Goal: Information Seeking & Learning: Understand process/instructions

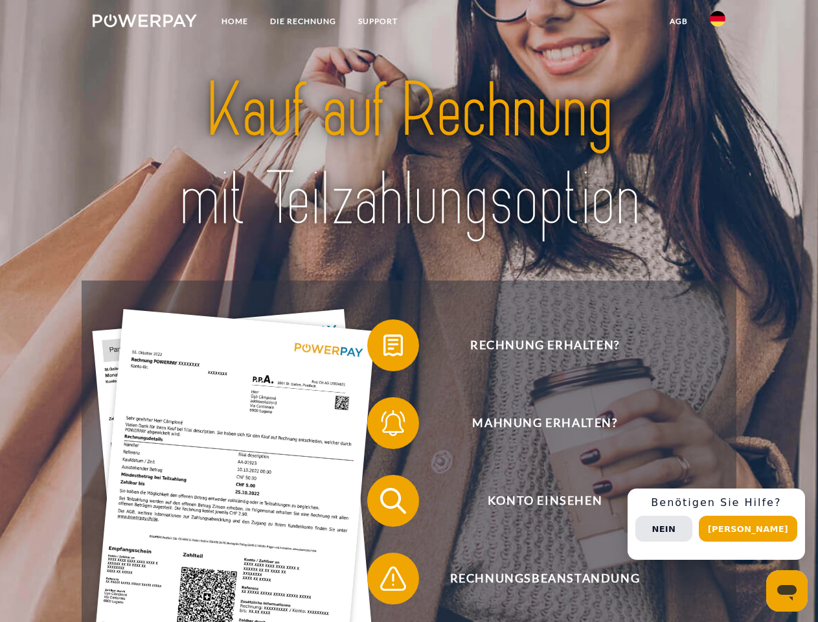
click at [144, 23] on img at bounding box center [145, 20] width 104 height 13
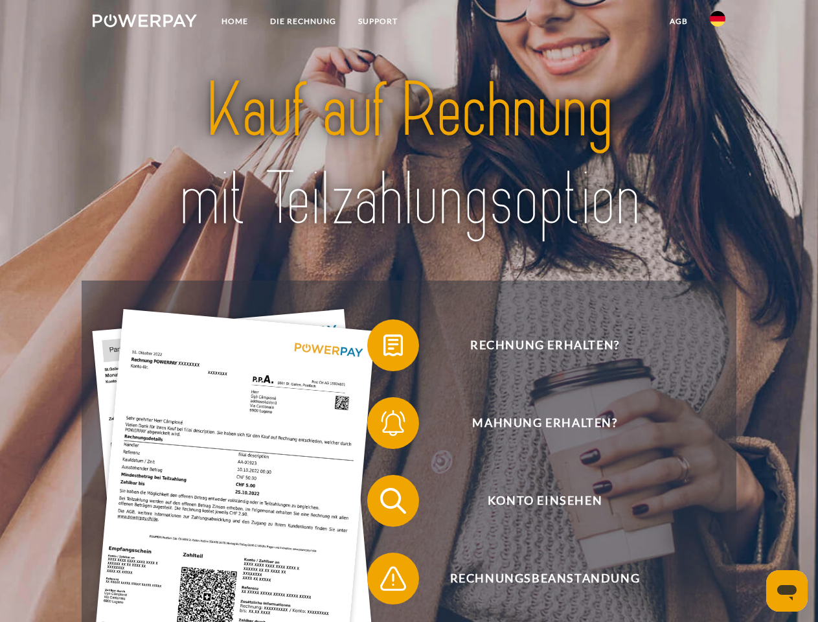
click at [718, 23] on img at bounding box center [718, 19] width 16 height 16
click at [678, 21] on link "agb" at bounding box center [679, 21] width 40 height 23
click at [383, 348] on span at bounding box center [373, 345] width 65 height 65
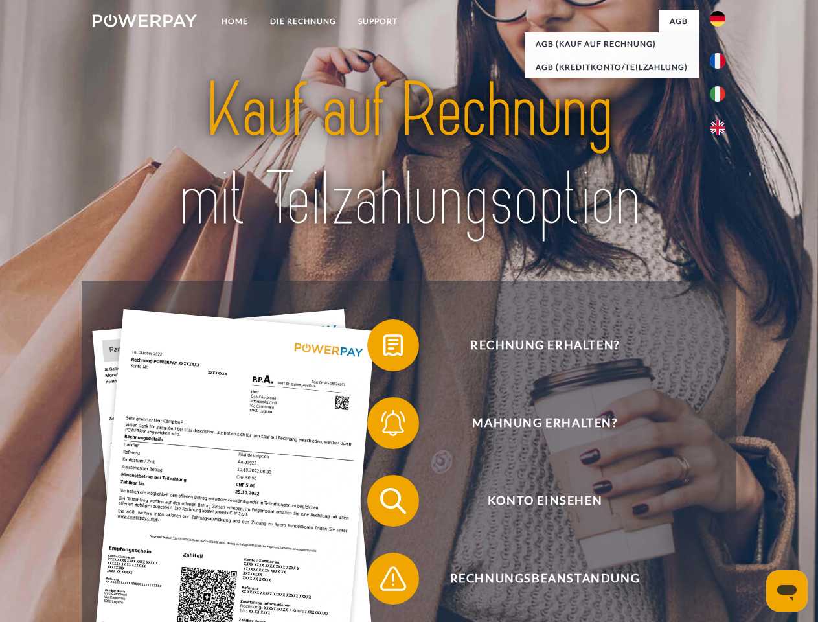
click at [383, 425] on div "Rechnung erhalten? Mahnung erhalten? Konto einsehen" at bounding box center [409, 539] width 654 height 518
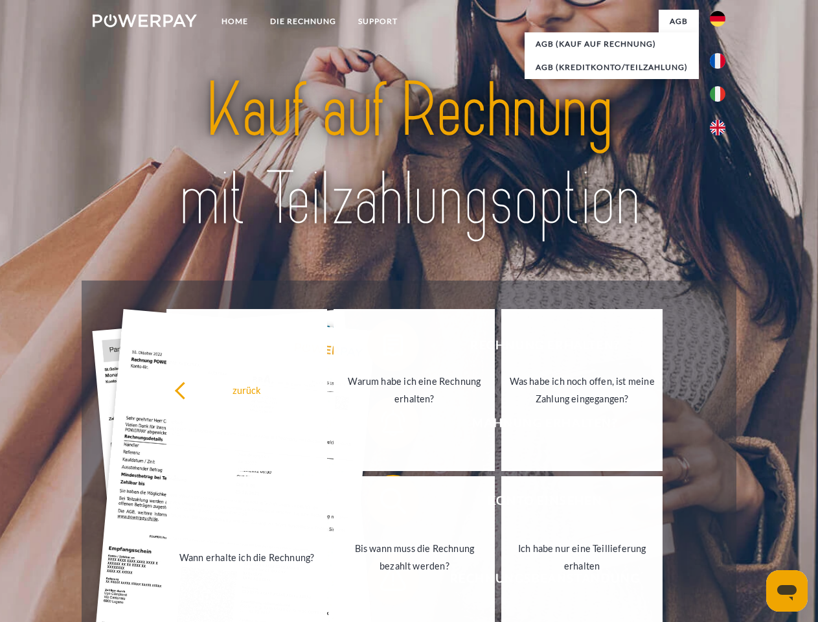
click at [383, 503] on link "Bis wann muss die Rechnung bezahlt werden?" at bounding box center [414, 557] width 161 height 162
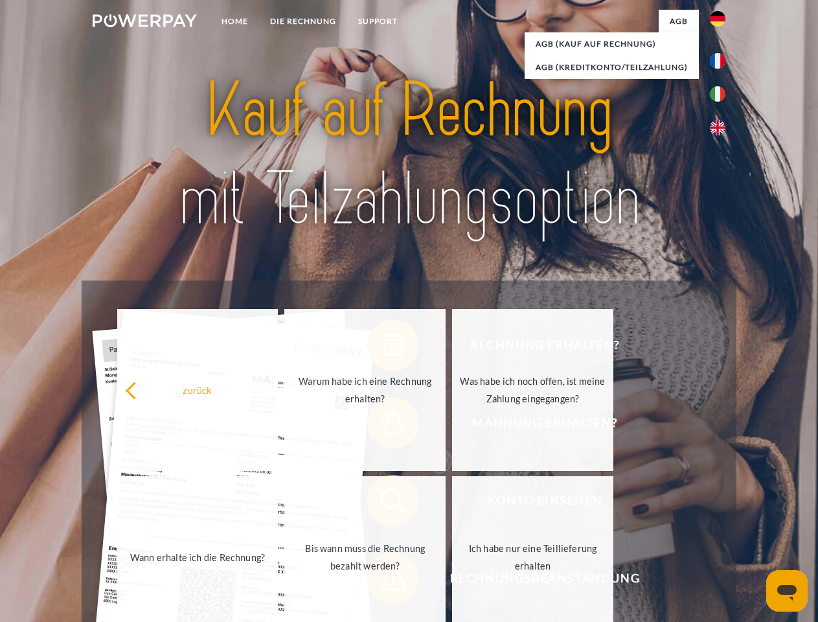
click at [383, 581] on span at bounding box center [373, 578] width 65 height 65
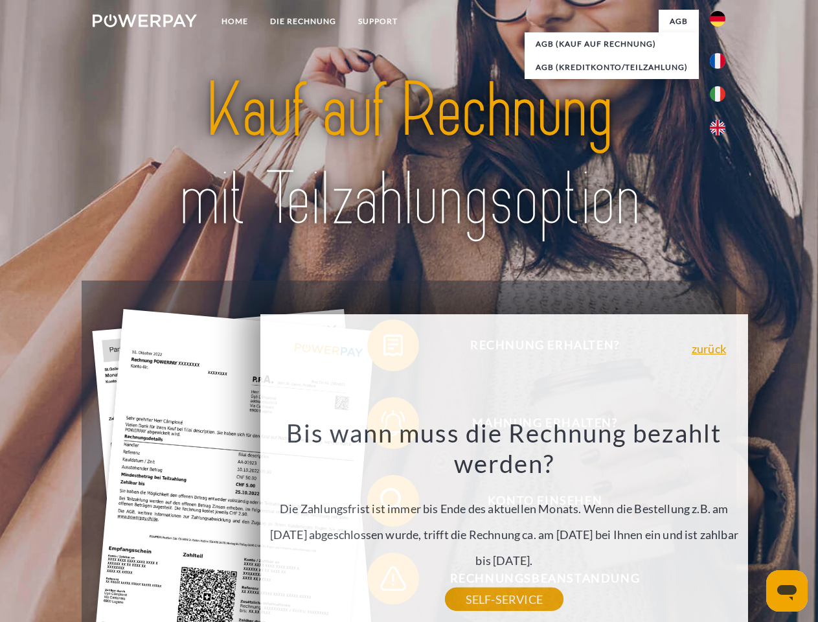
click at [721, 524] on div "Rechnung erhalten? Mahnung erhalten? Konto einsehen" at bounding box center [409, 539] width 654 height 518
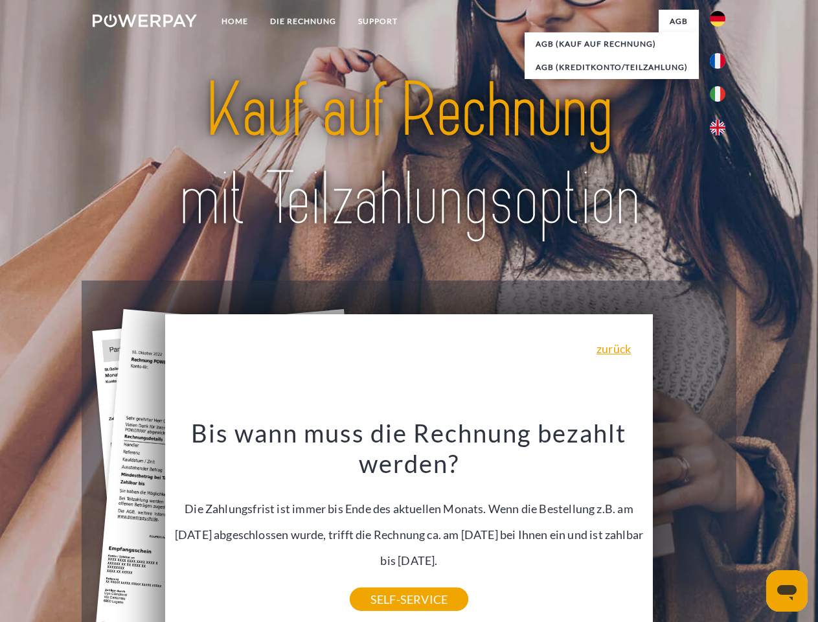
click at [689, 526] on span "Konto einsehen" at bounding box center [544, 501] width 317 height 52
click at [753, 528] on header "Home DIE RECHNUNG SUPPORT" at bounding box center [409, 447] width 818 height 894
